Goal: Task Accomplishment & Management: Manage account settings

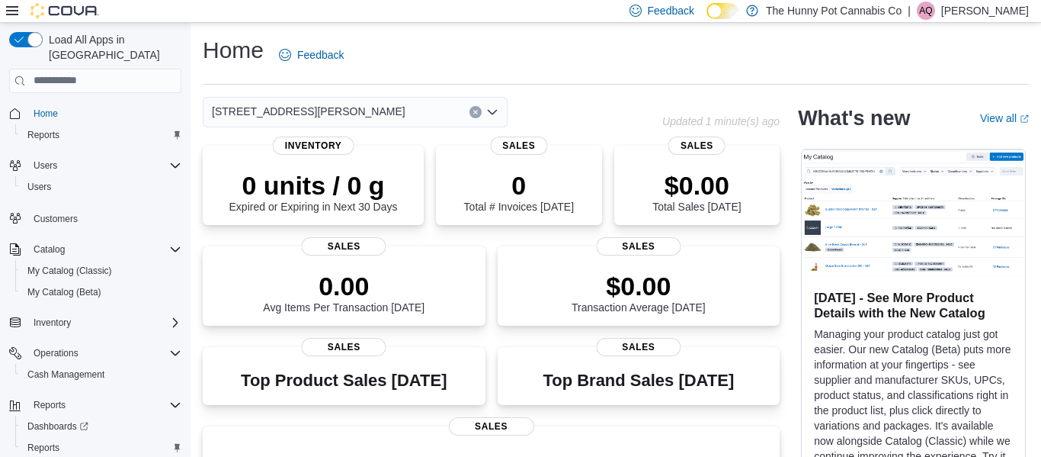
click at [973, 11] on p "[PERSON_NAME]" at bounding box center [985, 11] width 88 height 18
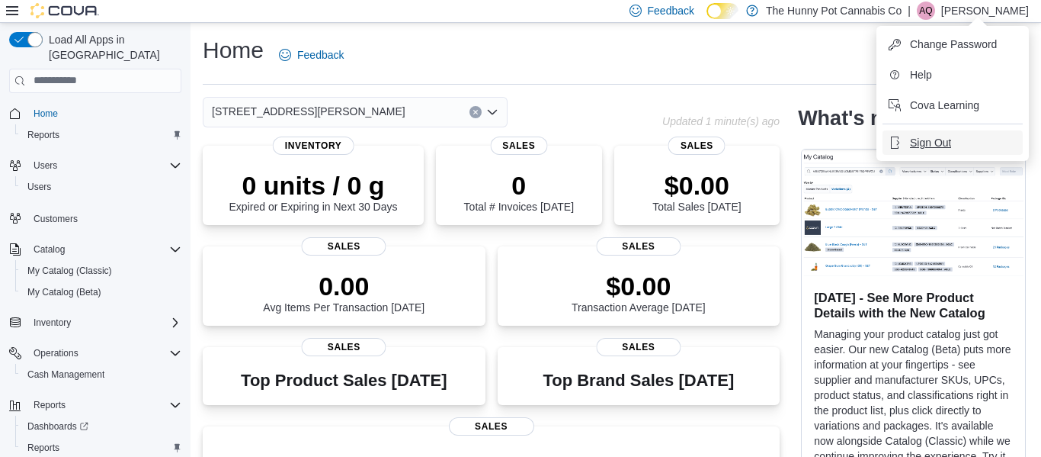
click at [906, 151] on button "Sign Out" at bounding box center [953, 142] width 140 height 24
